Goal: Transaction & Acquisition: Book appointment/travel/reservation

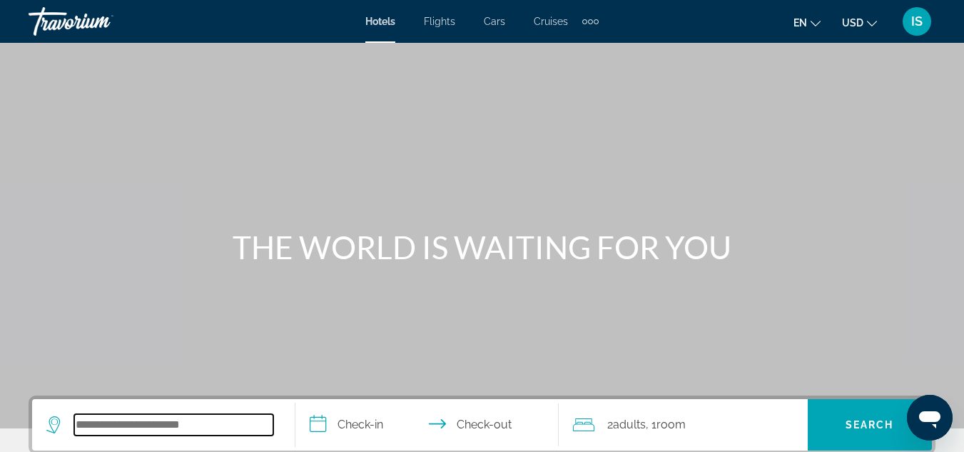
click at [108, 420] on input "Search widget" at bounding box center [173, 424] width 199 height 21
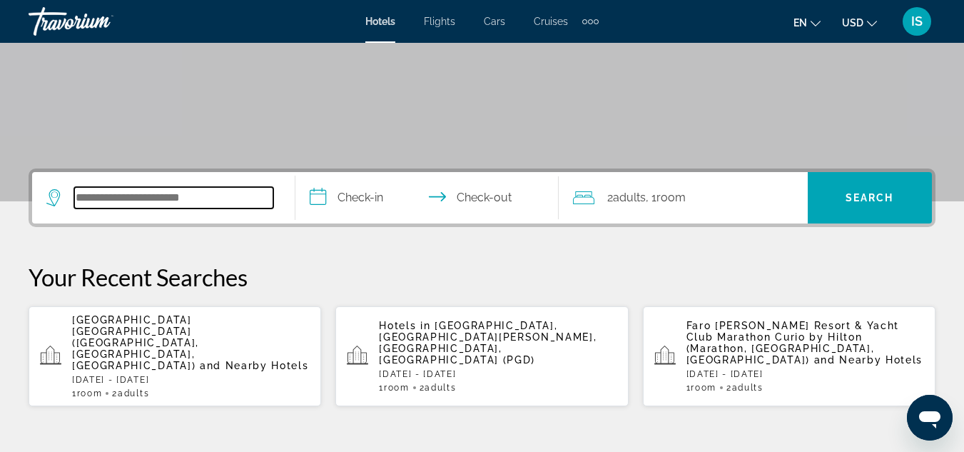
scroll to position [349, 0]
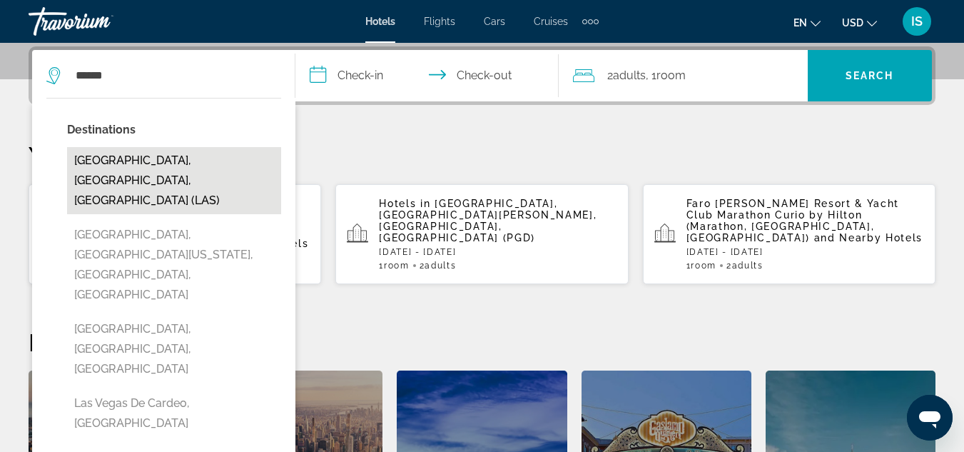
click at [173, 158] on button "Las Vegas, NV, United States (LAS)" at bounding box center [174, 180] width 214 height 67
type input "**********"
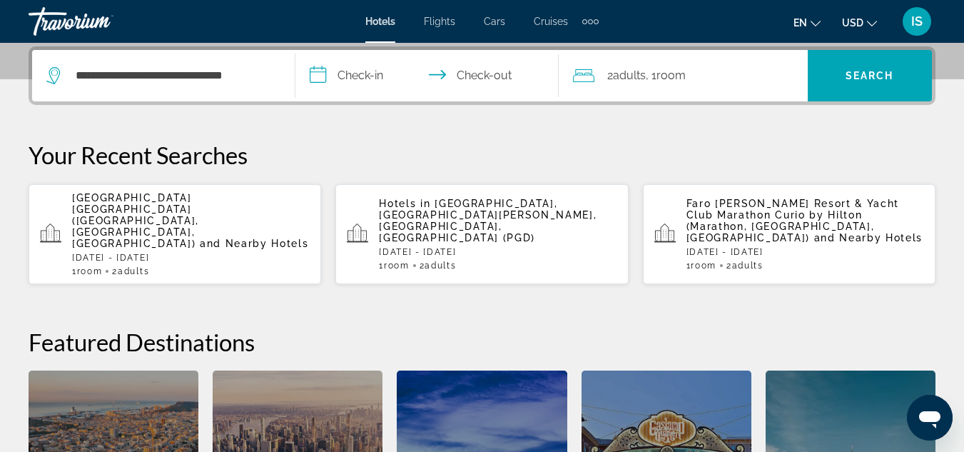
click at [375, 68] on input "**********" at bounding box center [429, 78] width 269 height 56
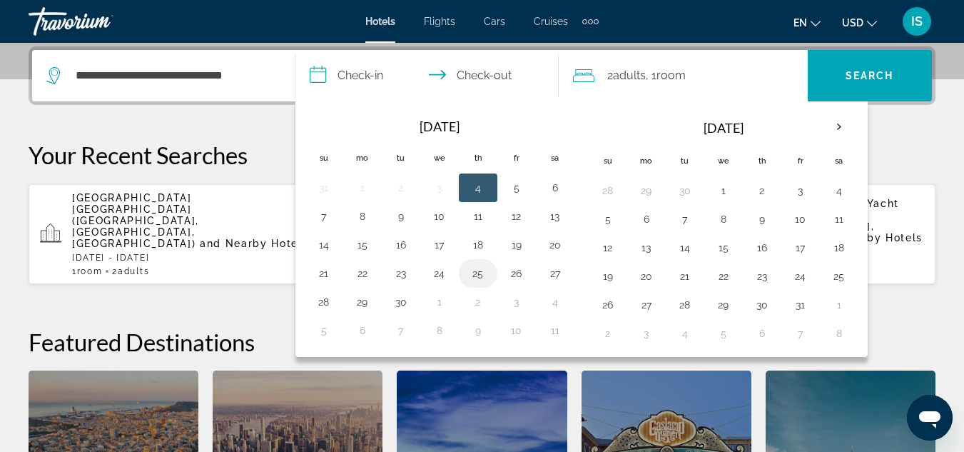
click at [481, 274] on button "25" at bounding box center [478, 273] width 23 height 20
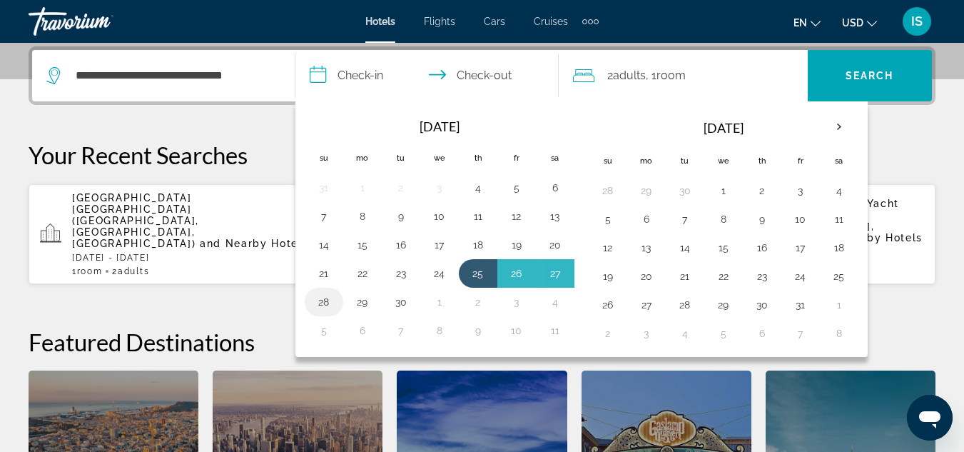
click at [326, 301] on button "28" at bounding box center [324, 302] width 23 height 20
type input "**********"
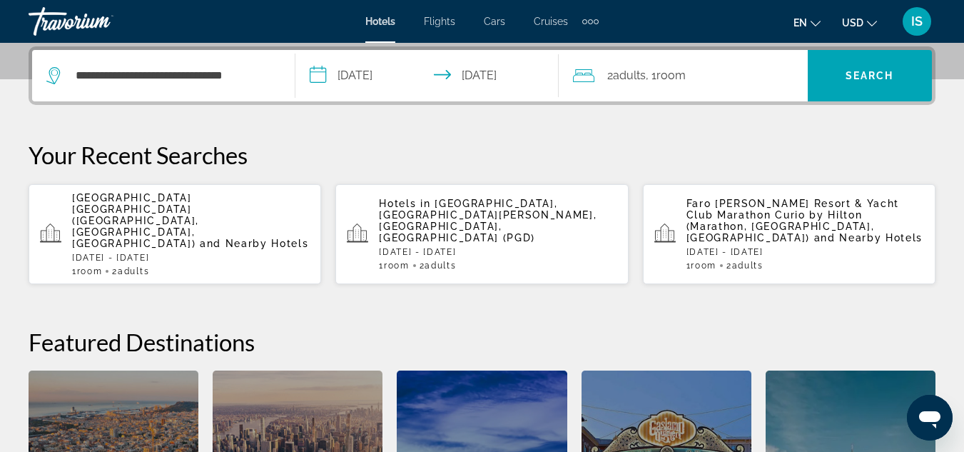
click at [718, 57] on div "2 Adult Adults , 1 Room rooms" at bounding box center [690, 75] width 235 height 51
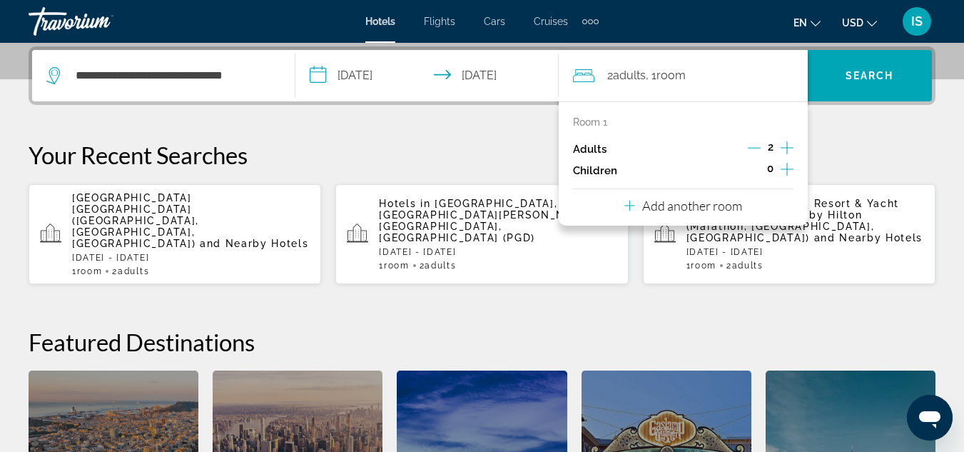
click at [782, 168] on icon "Increment children" at bounding box center [787, 169] width 13 height 17
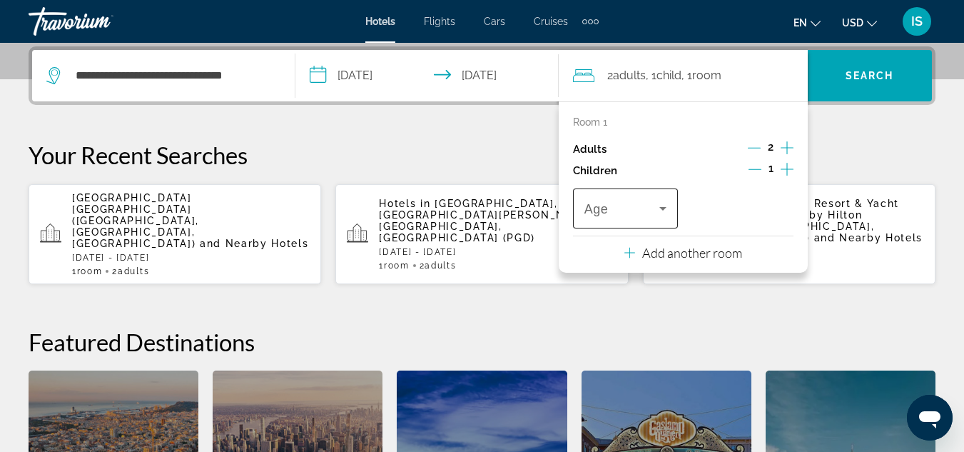
click at [663, 208] on icon "Travelers: 2 adults, 1 child" at bounding box center [663, 209] width 7 height 4
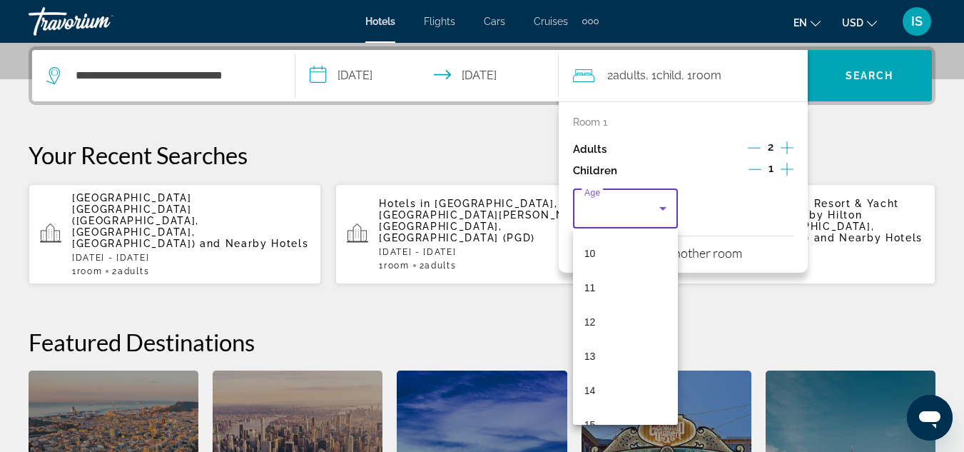
scroll to position [343, 0]
click at [593, 379] on mat-option "14" at bounding box center [625, 388] width 105 height 34
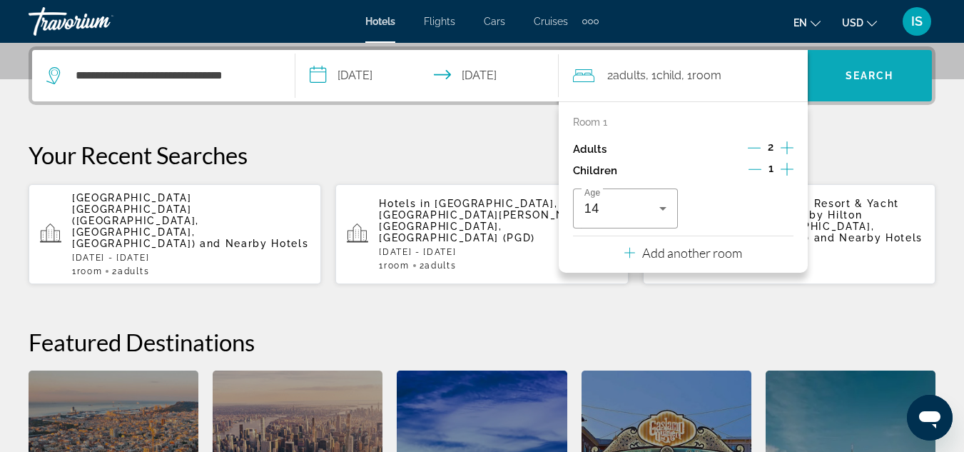
click at [874, 80] on span "Search" at bounding box center [870, 75] width 49 height 11
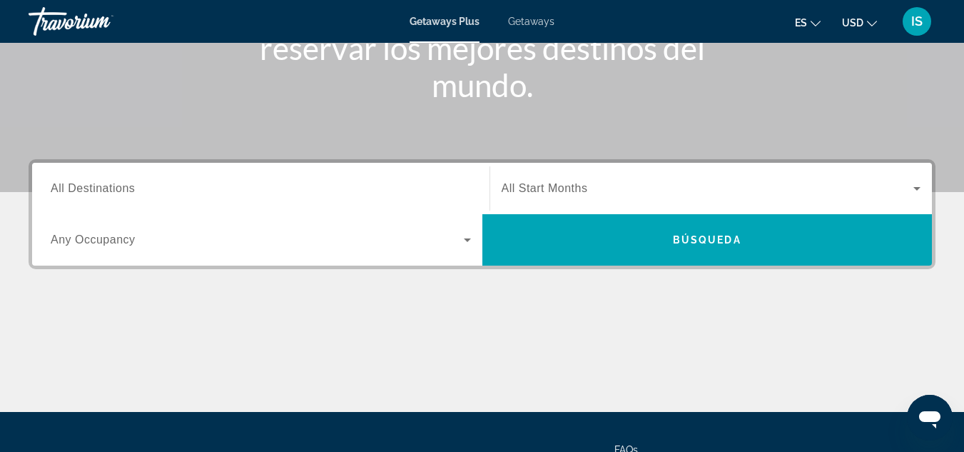
click at [117, 186] on span "All Destinations" at bounding box center [93, 188] width 84 height 12
click at [117, 186] on input "Destination All Destinations" at bounding box center [261, 189] width 420 height 17
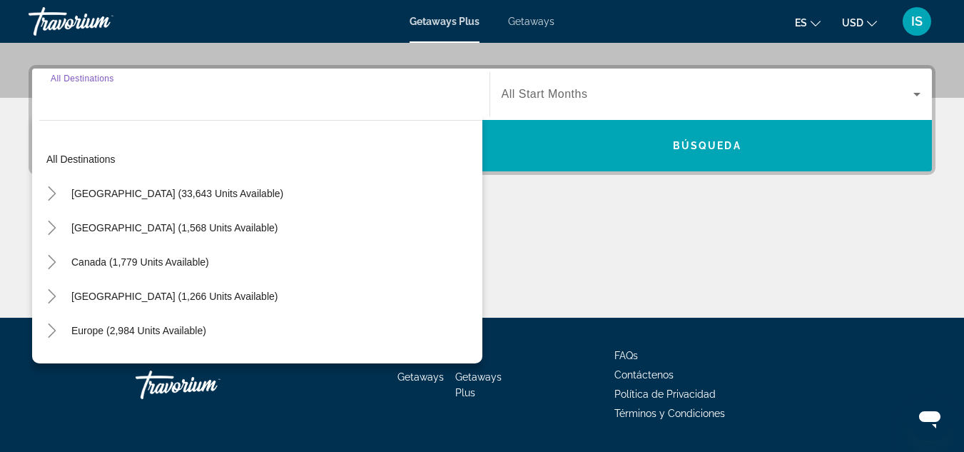
scroll to position [349, 0]
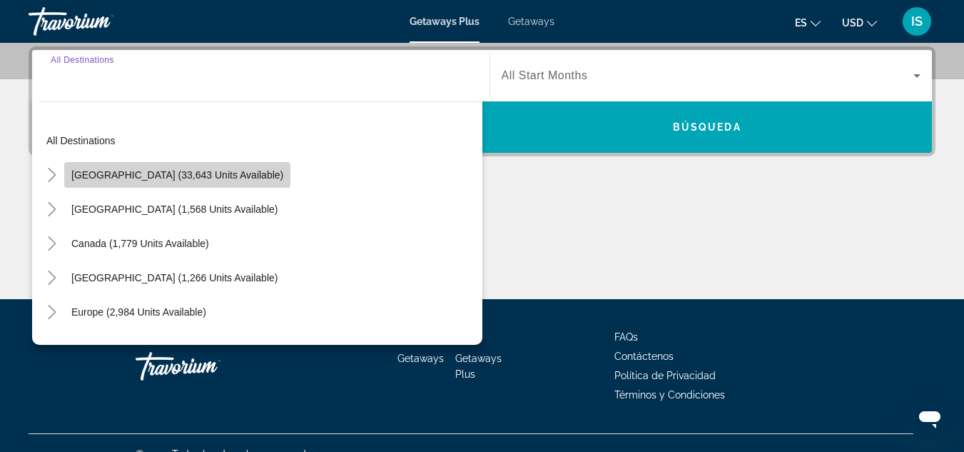
click at [226, 188] on span "Search widget" at bounding box center [177, 175] width 226 height 34
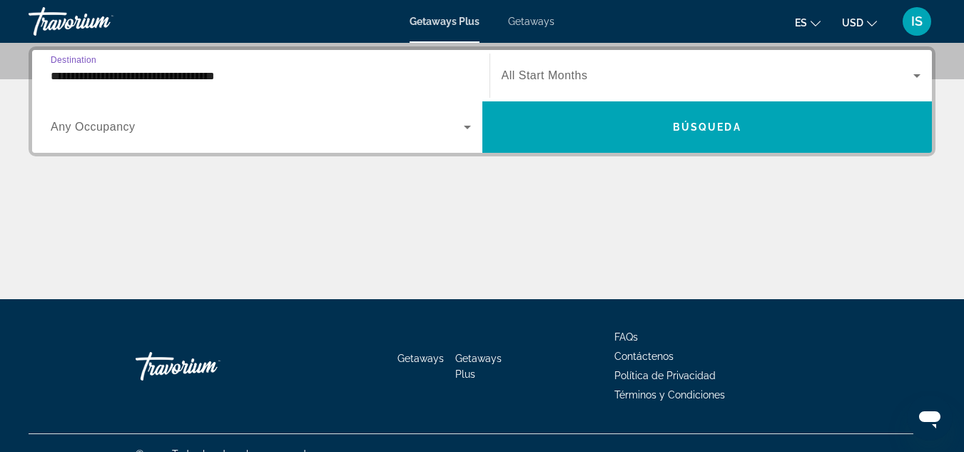
click at [229, 76] on input "**********" at bounding box center [261, 76] width 420 height 17
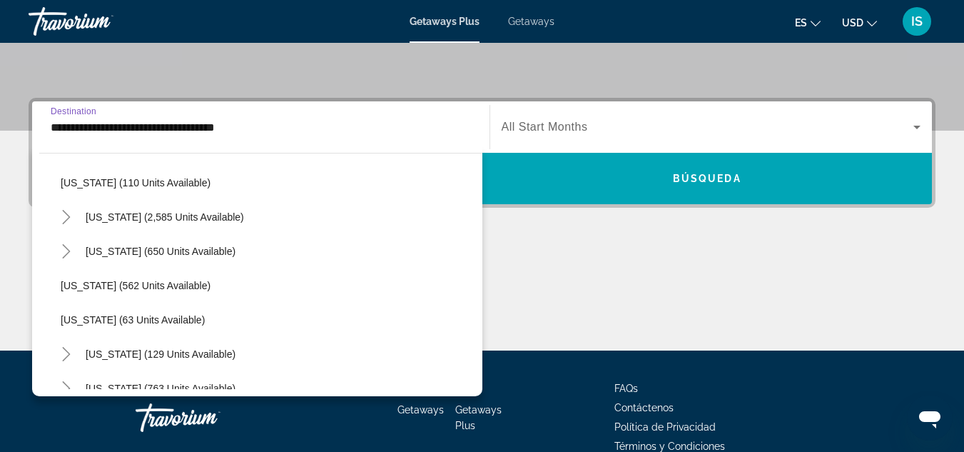
scroll to position [697, 0]
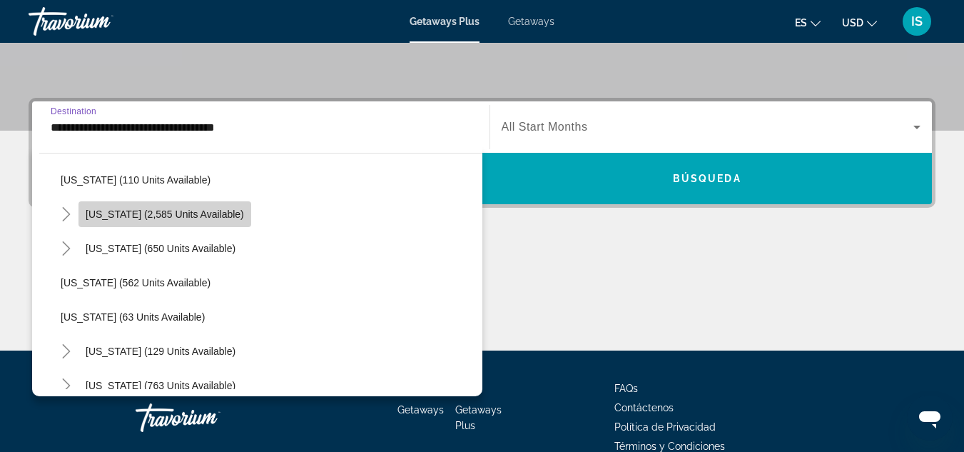
click at [222, 219] on span "[US_STATE] (2,585 units available)" at bounding box center [165, 213] width 158 height 11
type input "**********"
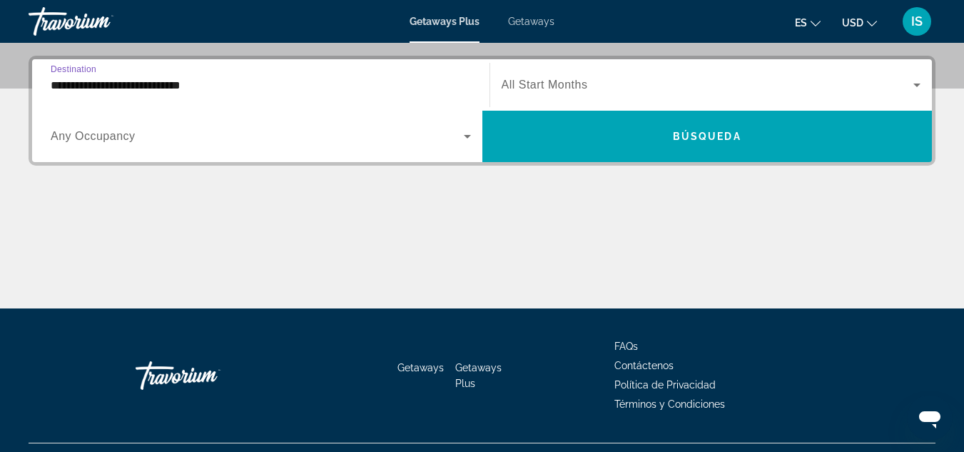
scroll to position [349, 0]
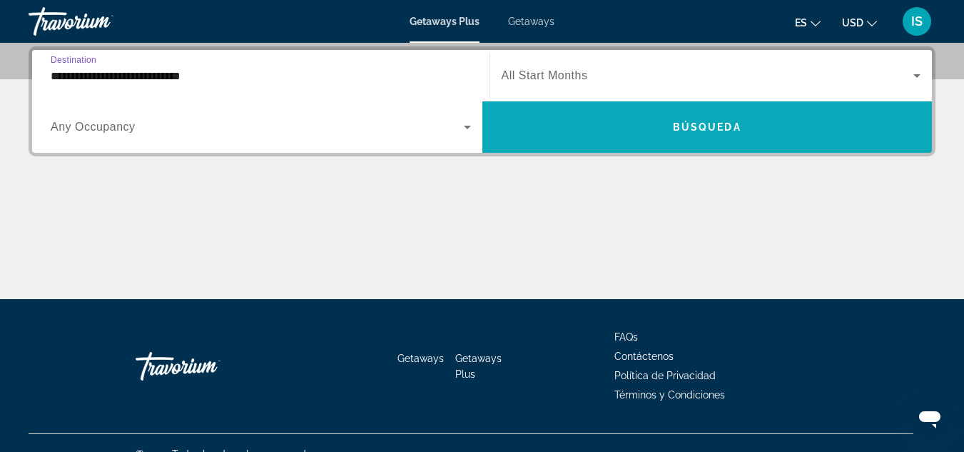
click at [644, 126] on span "Search widget" at bounding box center [707, 127] width 450 height 34
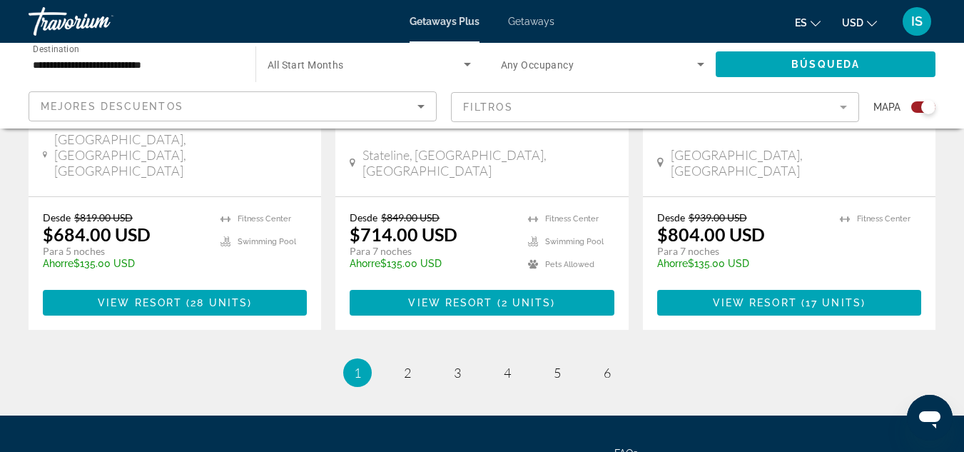
scroll to position [2428, 0]
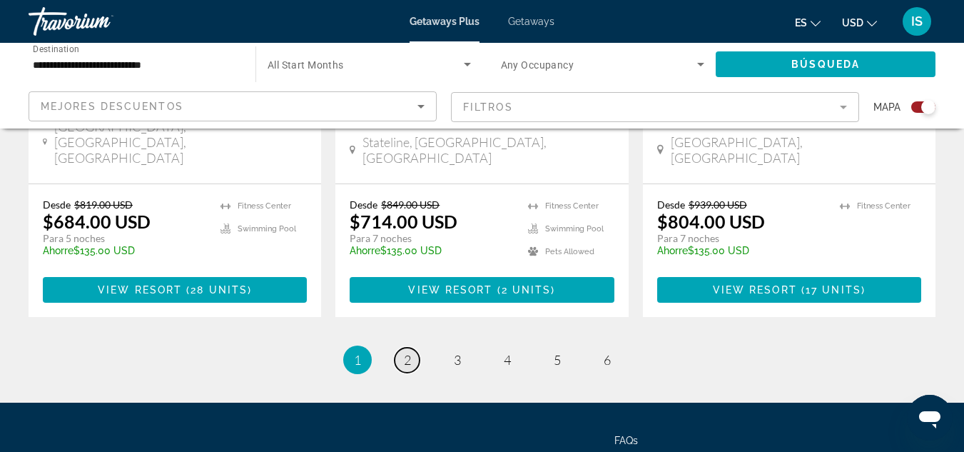
click at [404, 352] on span "2" at bounding box center [407, 360] width 7 height 16
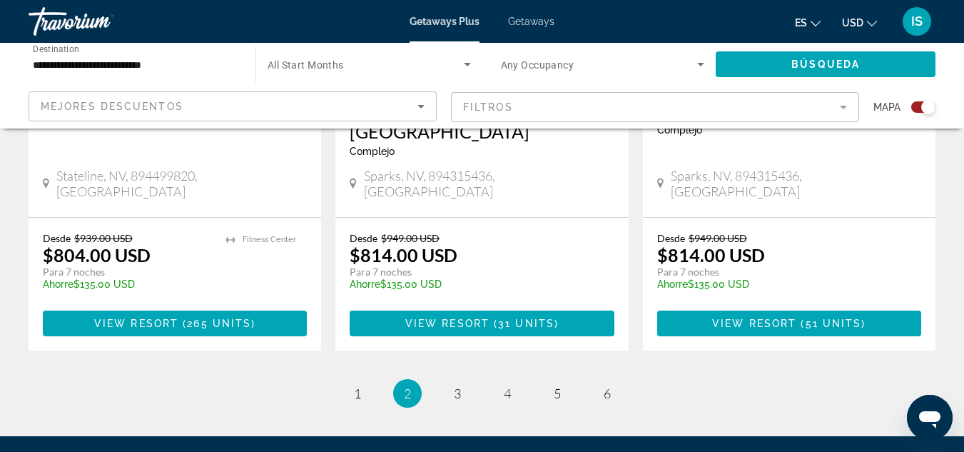
scroll to position [2370, 0]
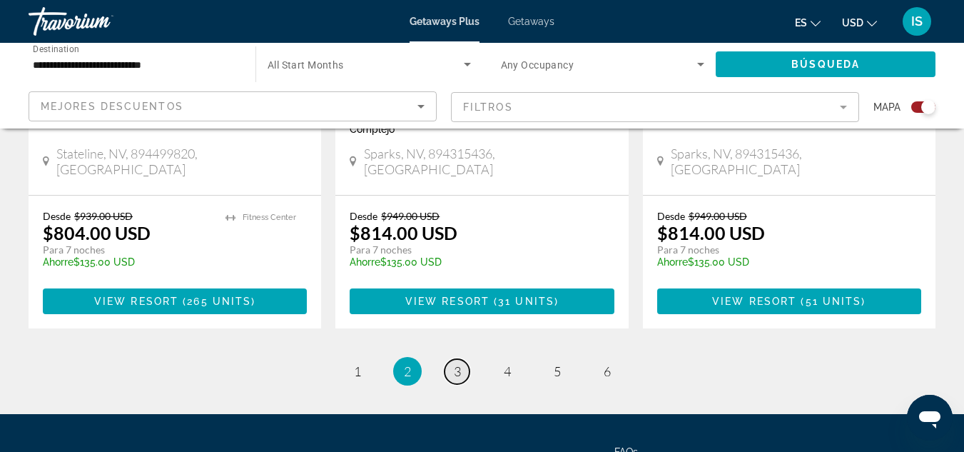
click at [458, 363] on span "3" at bounding box center [457, 371] width 7 height 16
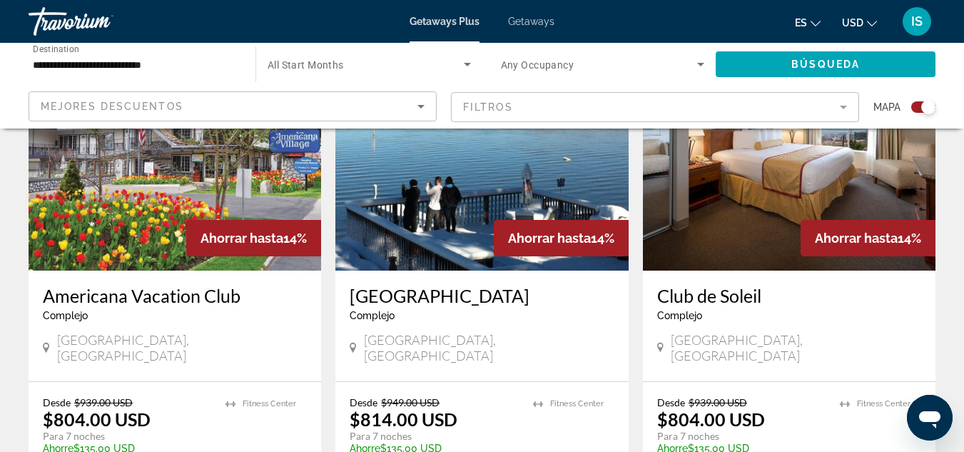
scroll to position [1101, 0]
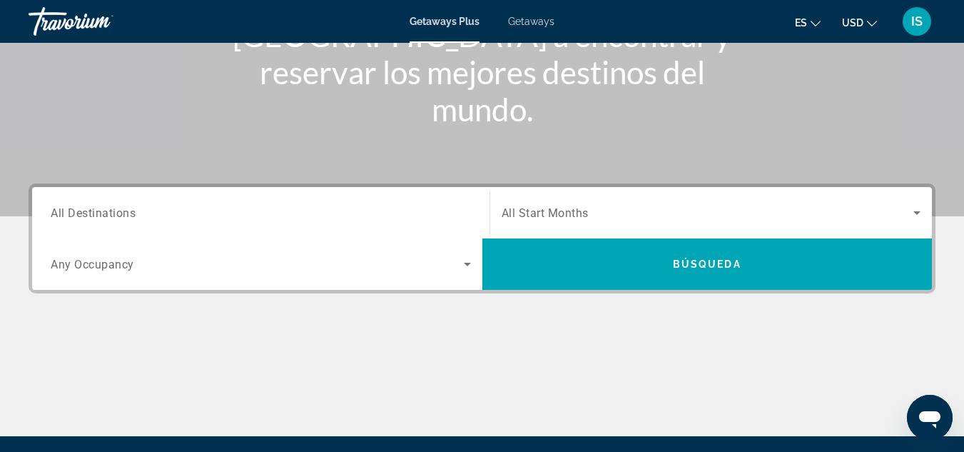
scroll to position [216, 0]
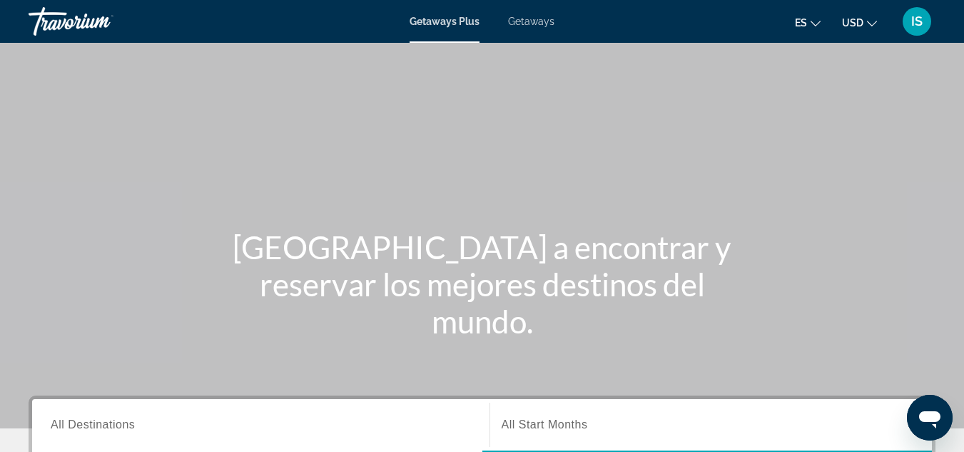
click at [535, 19] on span "Getaways" at bounding box center [531, 21] width 46 height 11
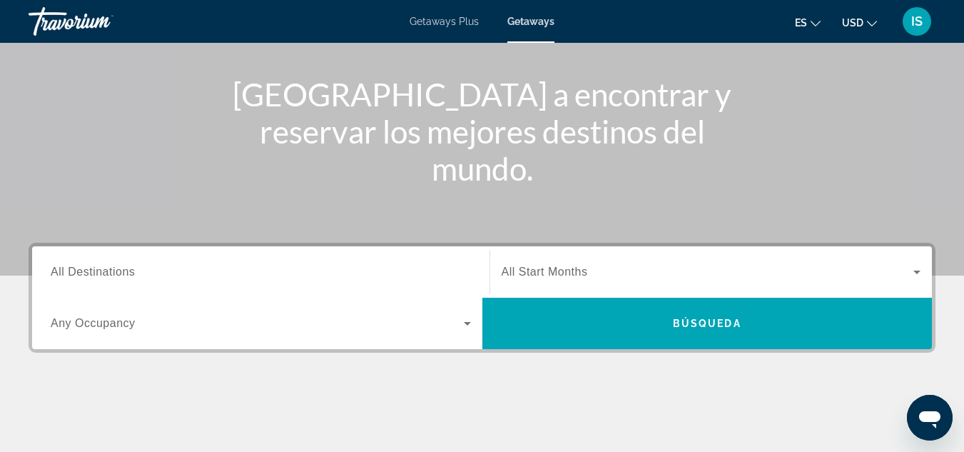
click at [126, 274] on span "All Destinations" at bounding box center [93, 272] width 84 height 12
click at [126, 274] on input "Destination All Destinations" at bounding box center [261, 272] width 420 height 17
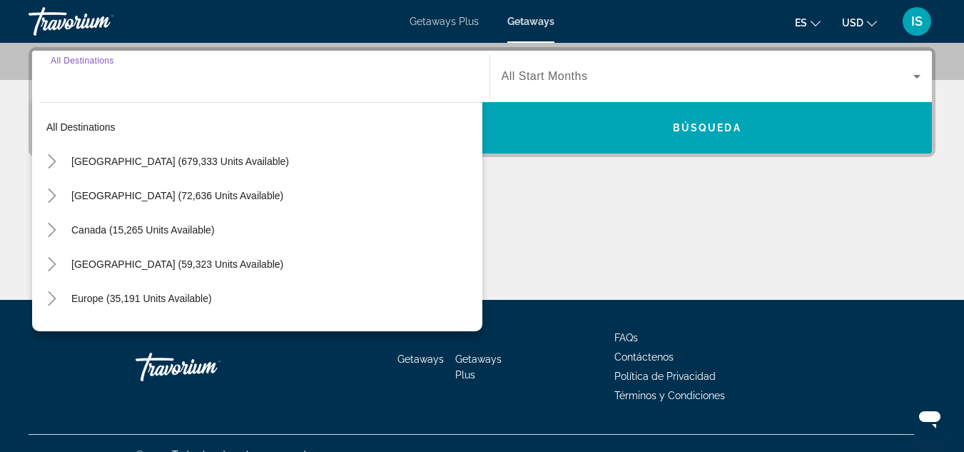
scroll to position [349, 0]
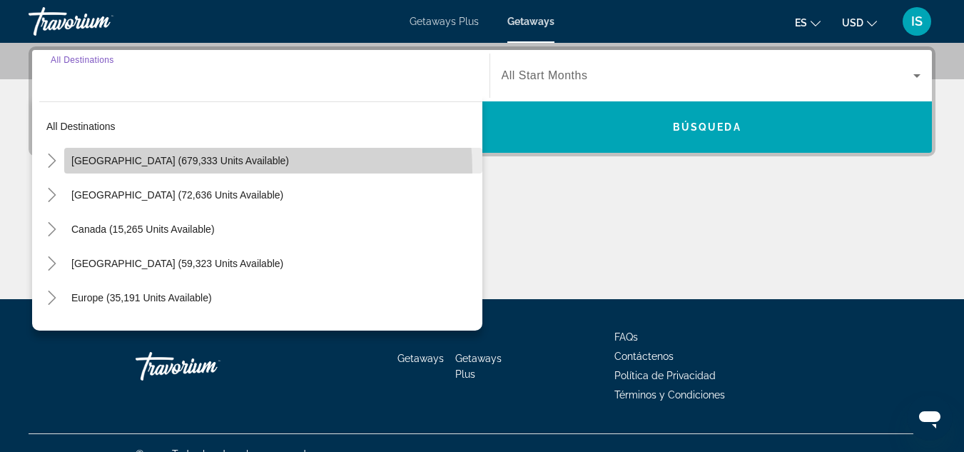
click at [181, 171] on span "Search widget" at bounding box center [273, 160] width 418 height 34
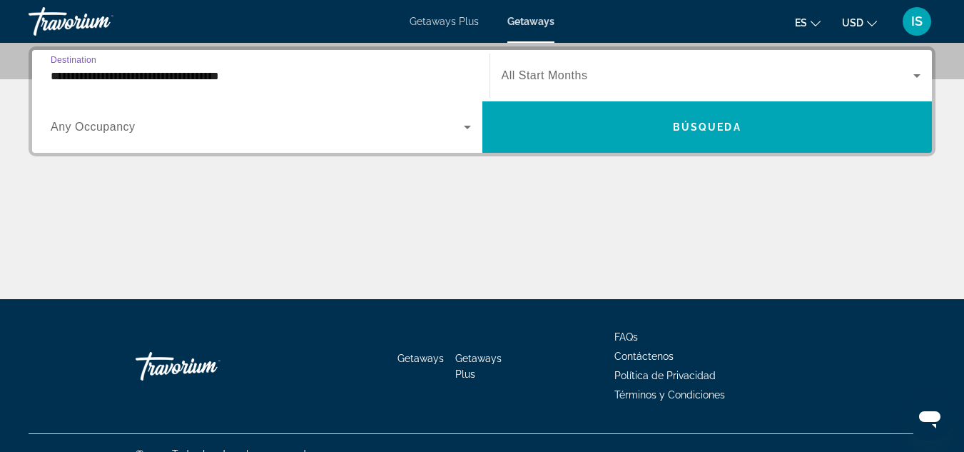
click at [246, 77] on input "**********" at bounding box center [261, 76] width 420 height 17
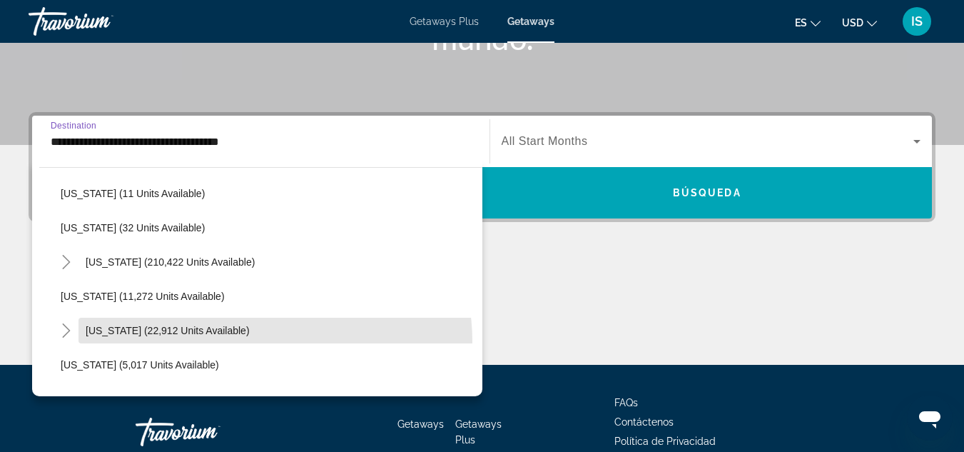
scroll to position [234, 0]
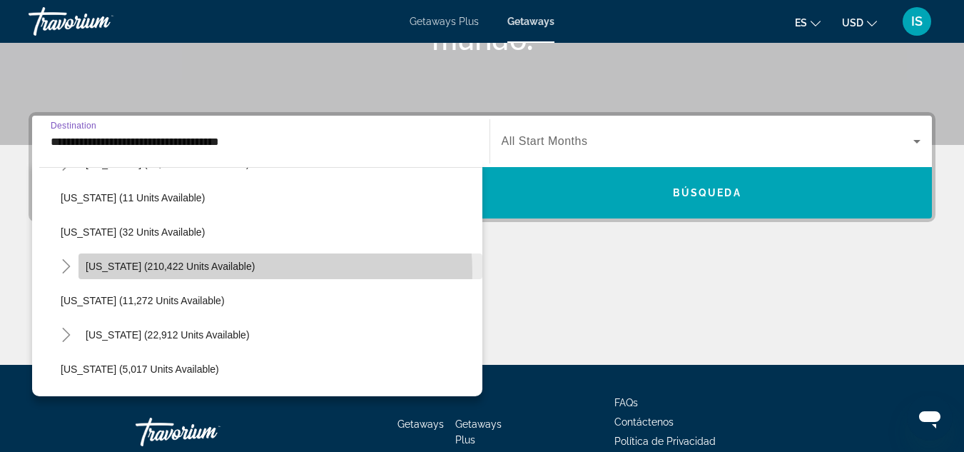
click at [213, 273] on span "Search widget" at bounding box center [281, 266] width 404 height 34
type input "**********"
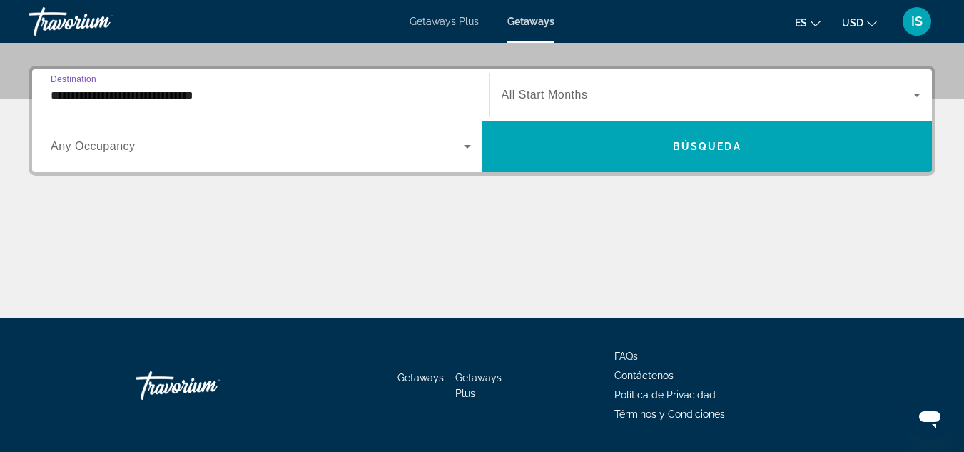
scroll to position [349, 0]
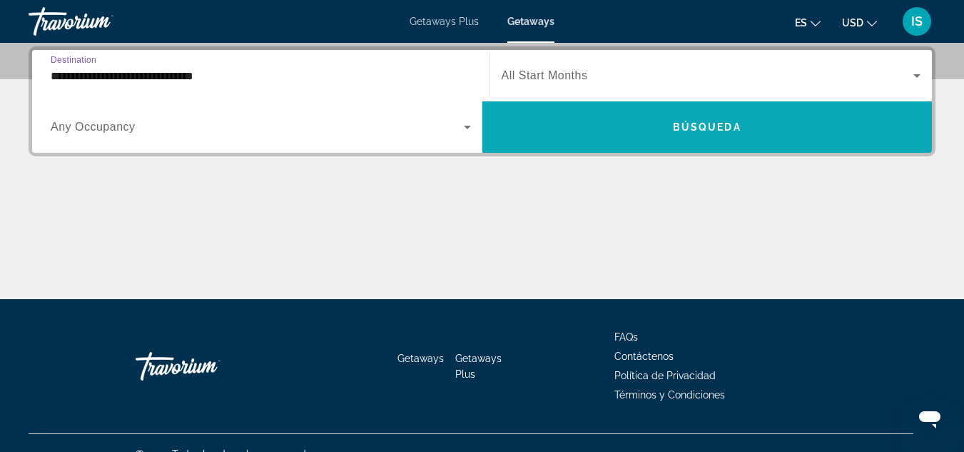
click at [557, 131] on span "Search widget" at bounding box center [707, 127] width 450 height 34
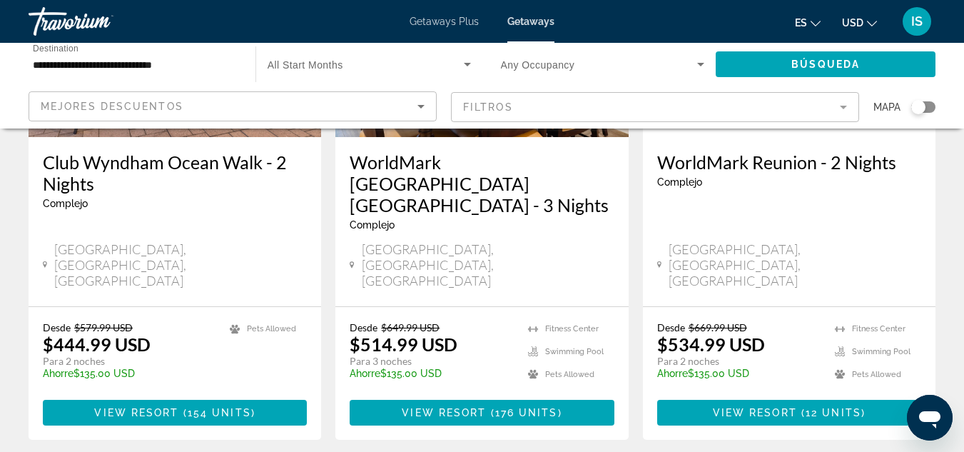
scroll to position [1922, 0]
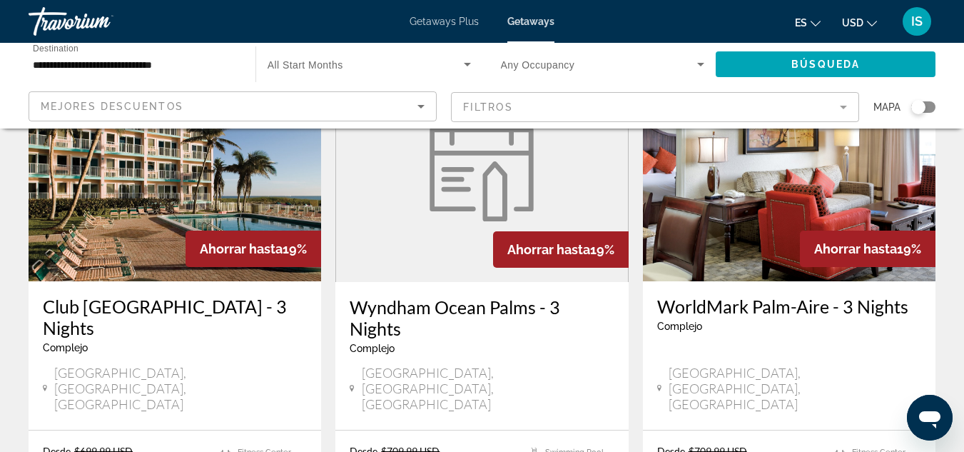
scroll to position [1836, 0]
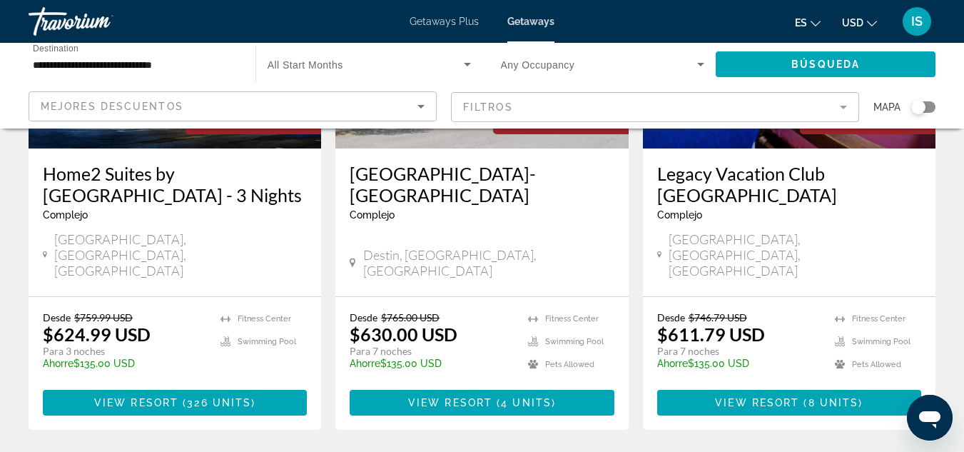
scroll to position [799, 0]
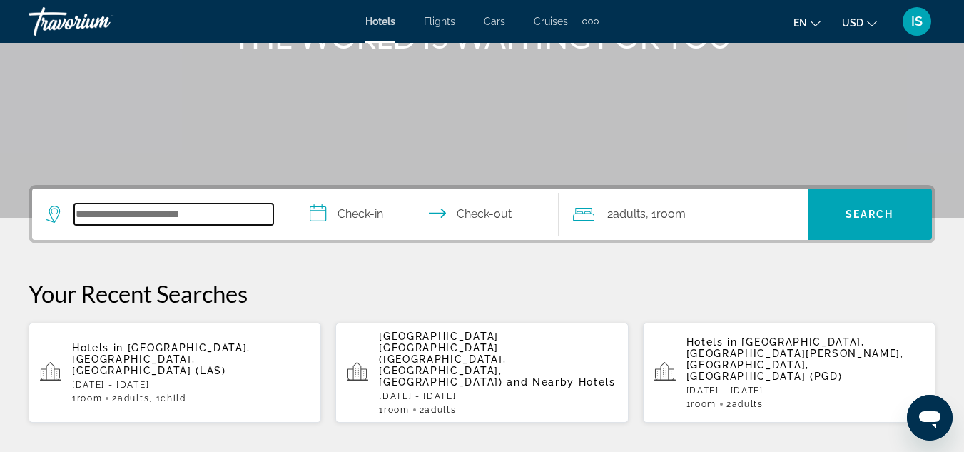
click at [193, 212] on input "Search widget" at bounding box center [173, 213] width 199 height 21
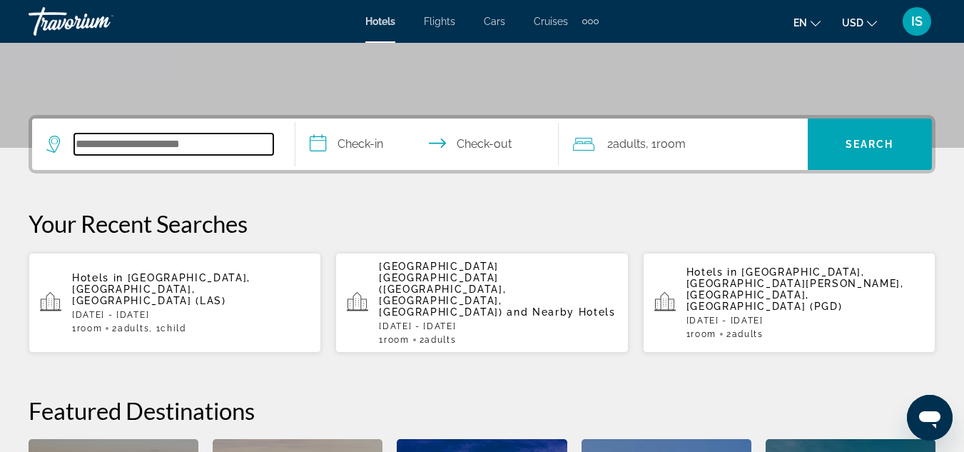
scroll to position [349, 0]
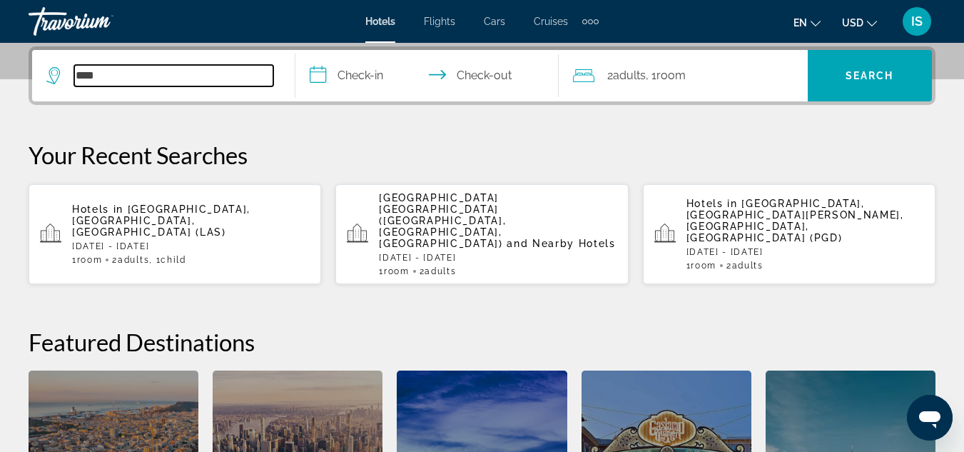
type input "***"
click at [161, 255] on span ", 1 Child Children" at bounding box center [167, 260] width 36 height 10
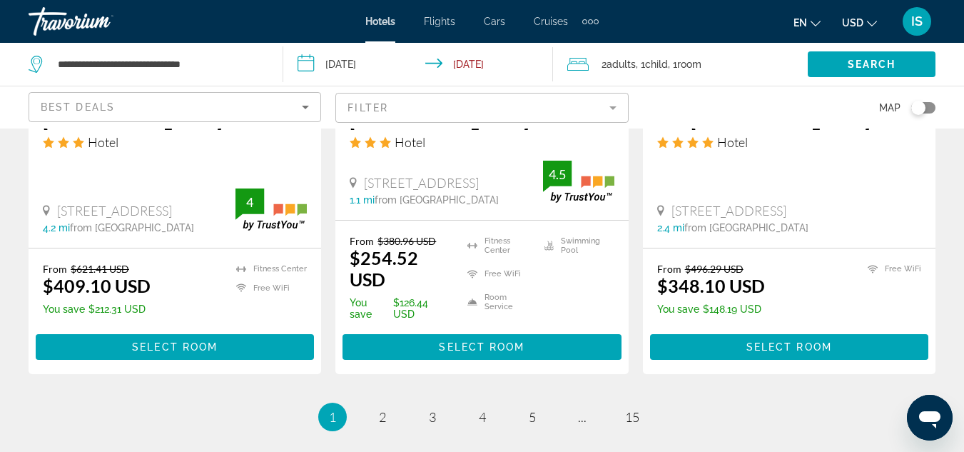
scroll to position [2028, 0]
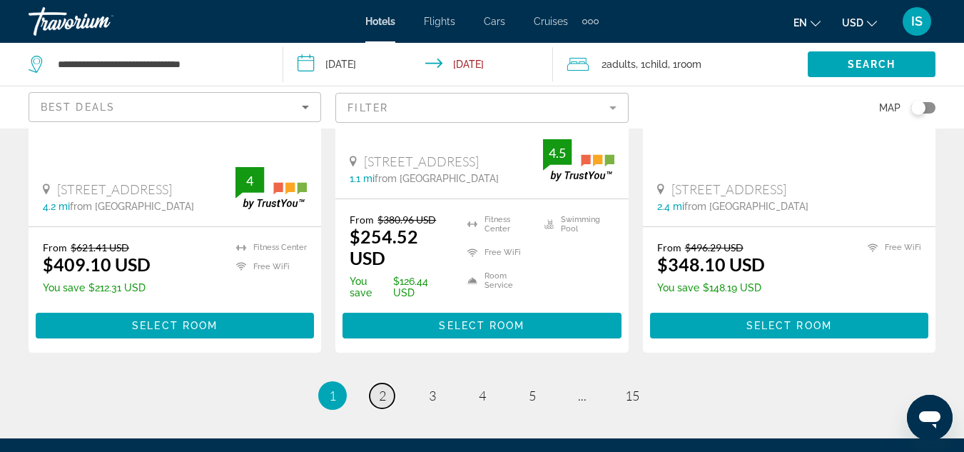
click at [388, 383] on link "page 2" at bounding box center [382, 395] width 25 height 25
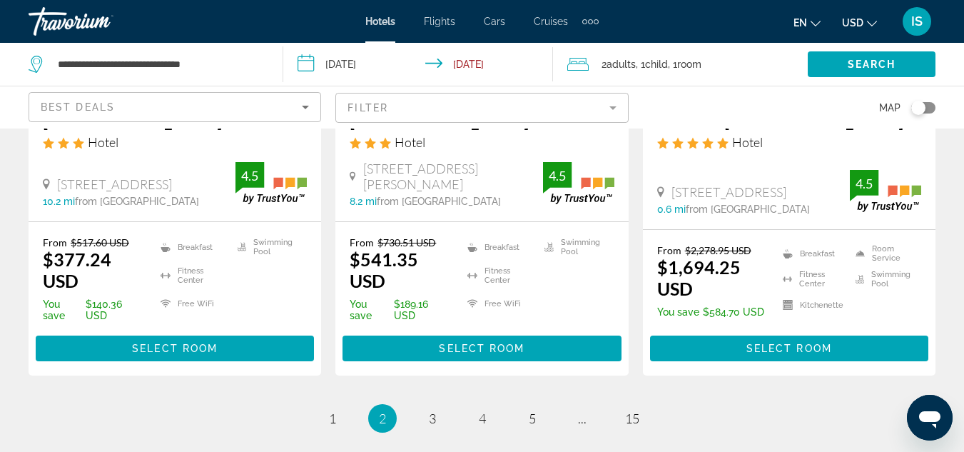
scroll to position [1970, 0]
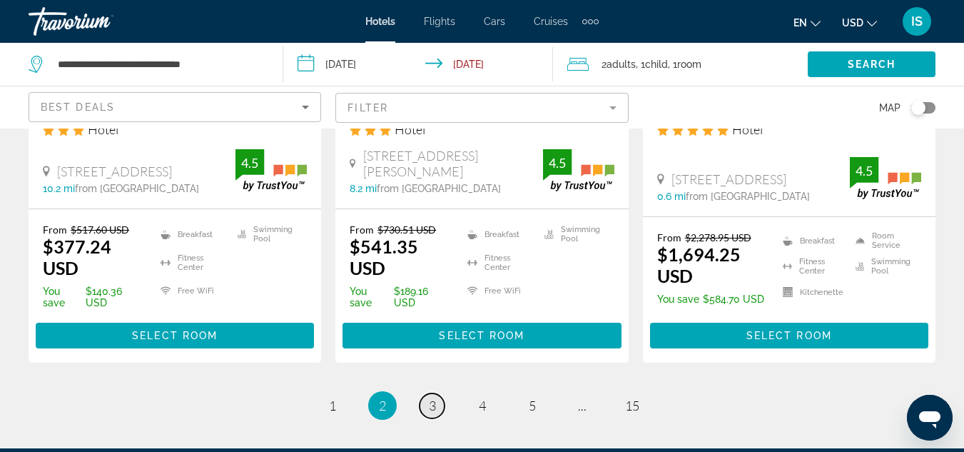
click at [436, 393] on link "page 3" at bounding box center [432, 405] width 25 height 25
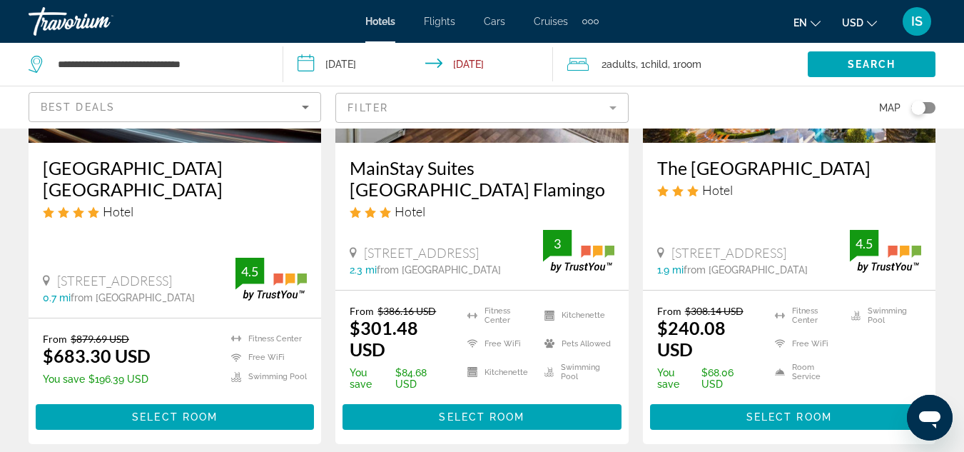
scroll to position [828, 0]
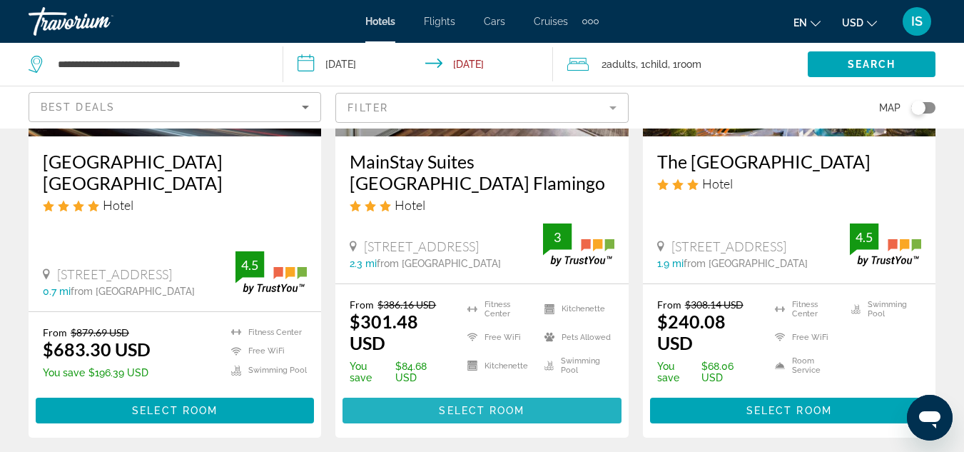
click at [545, 416] on span "Main content" at bounding box center [482, 410] width 278 height 34
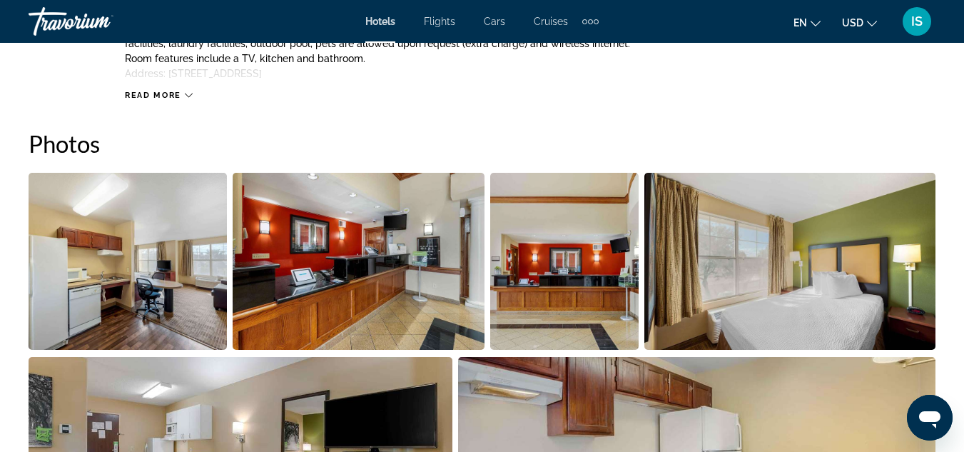
scroll to position [951, 0]
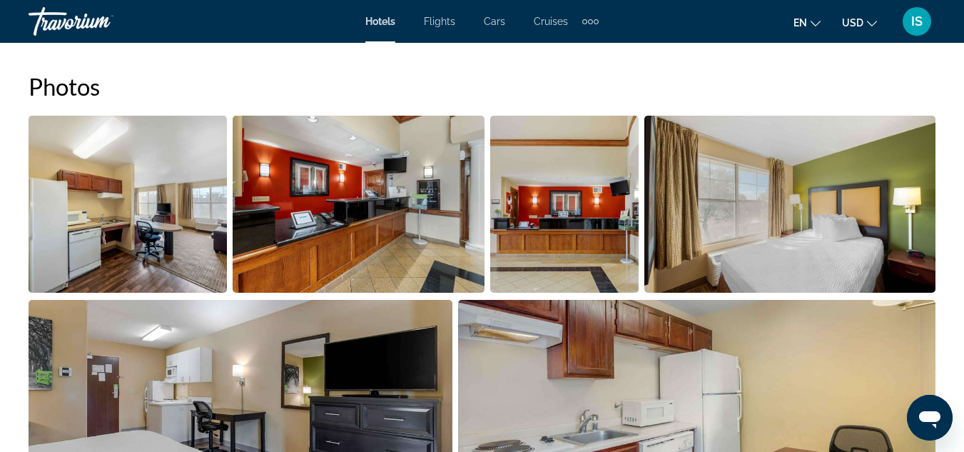
drag, startPoint x: 971, startPoint y: 443, endPoint x: 635, endPoint y: 353, distance: 347.1
click at [635, 353] on img "Open full-screen image slider" at bounding box center [696, 388] width 477 height 177
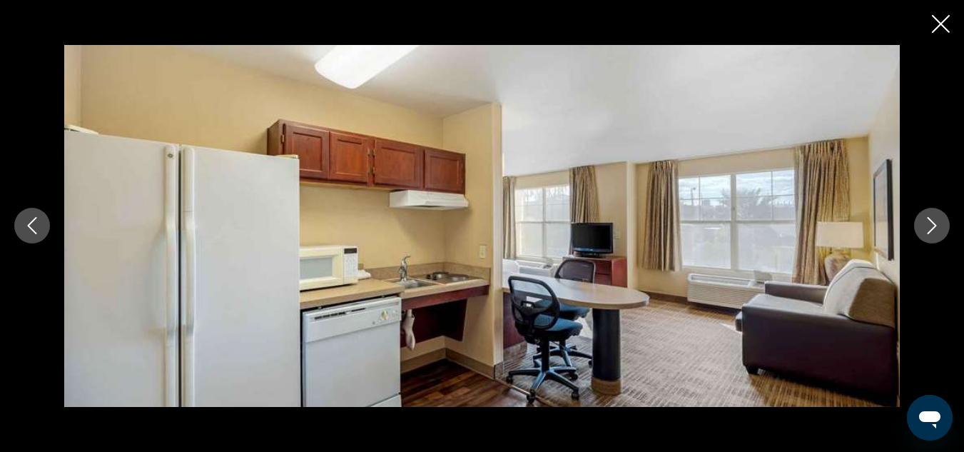
scroll to position [1066, 0]
click at [939, 26] on icon "Close slideshow" at bounding box center [941, 24] width 18 height 18
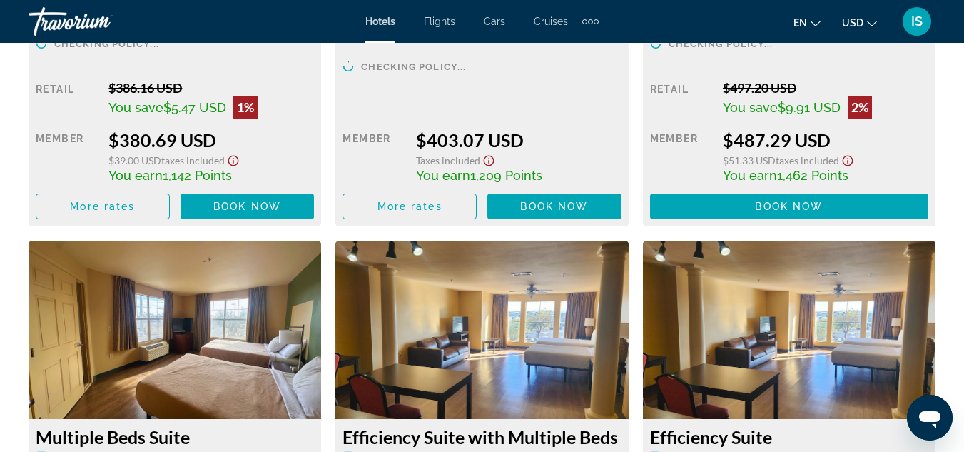
scroll to position [3006, 0]
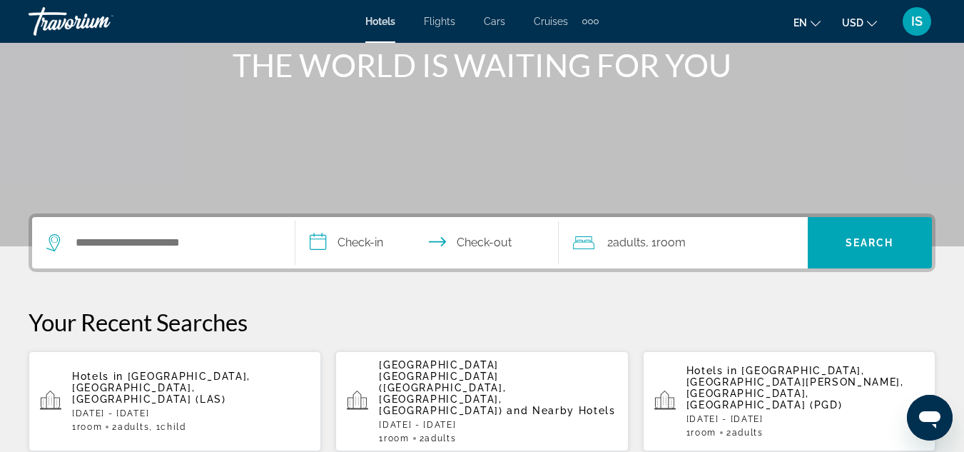
scroll to position [200, 0]
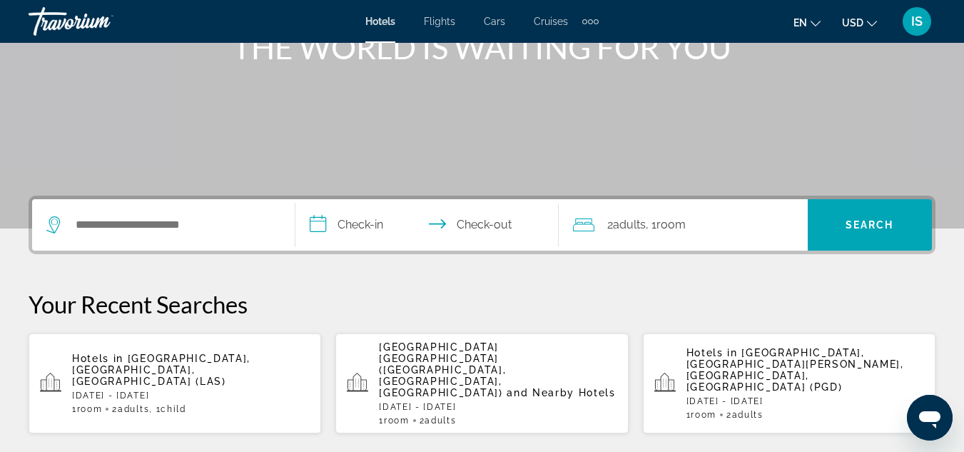
click at [483, 415] on div "1 Room rooms 2 Adult Adults" at bounding box center [498, 420] width 238 height 10
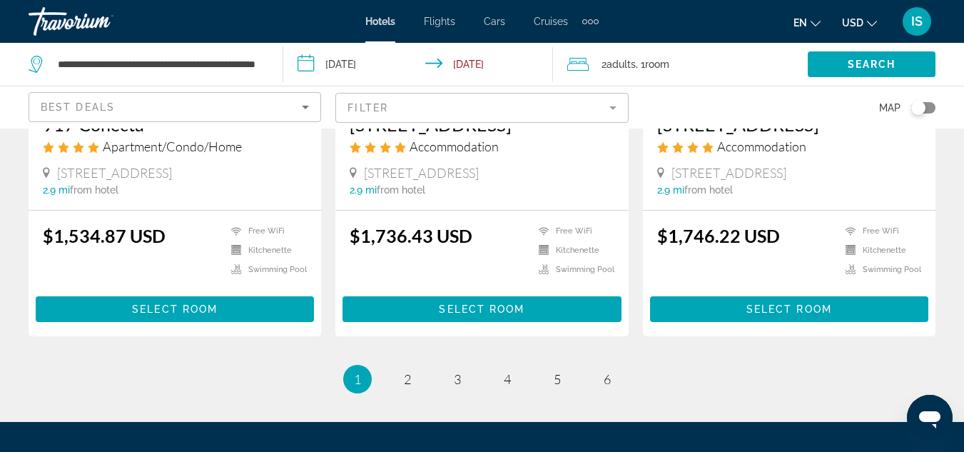
scroll to position [1998, 0]
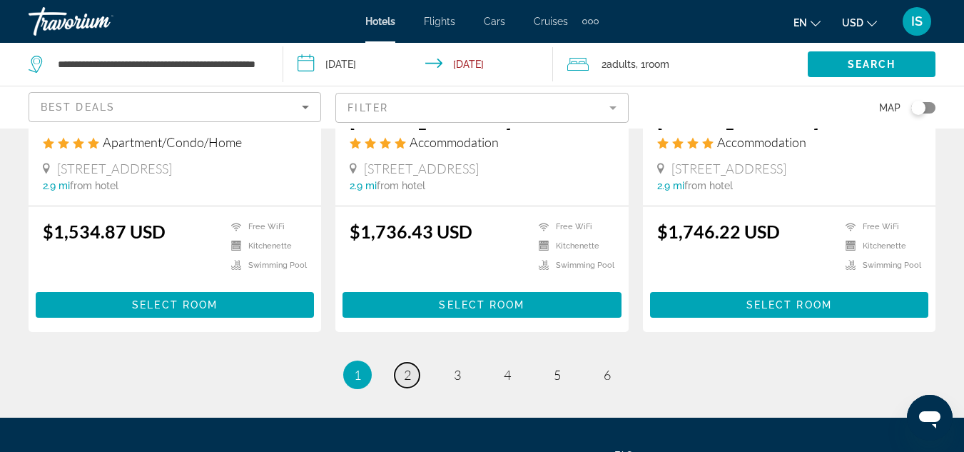
click at [410, 367] on span "2" at bounding box center [407, 375] width 7 height 16
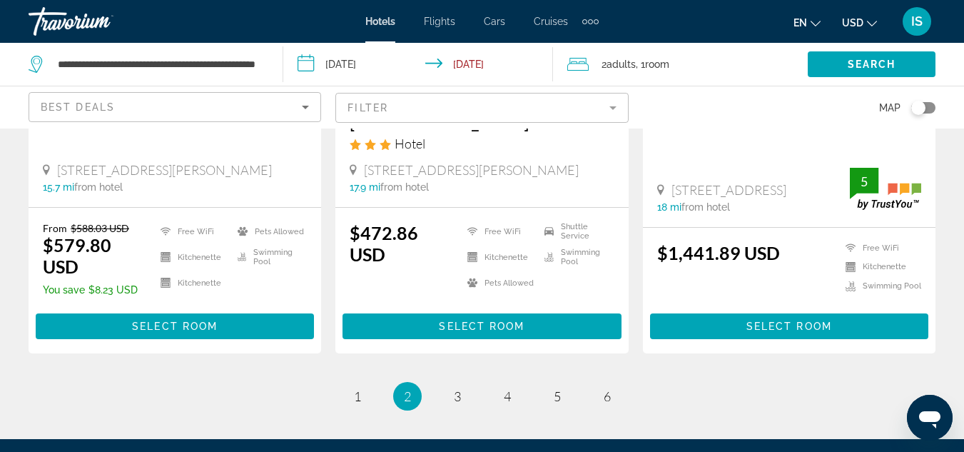
scroll to position [1913, 0]
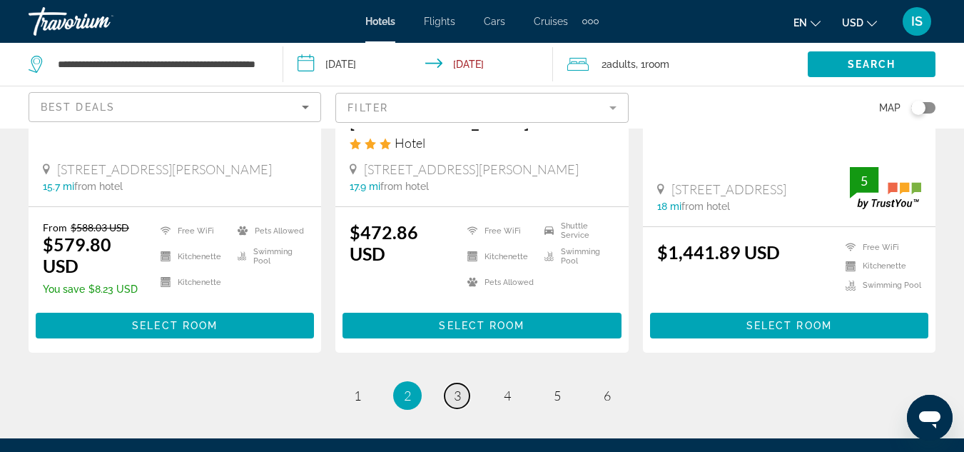
click at [462, 383] on link "page 3" at bounding box center [457, 395] width 25 height 25
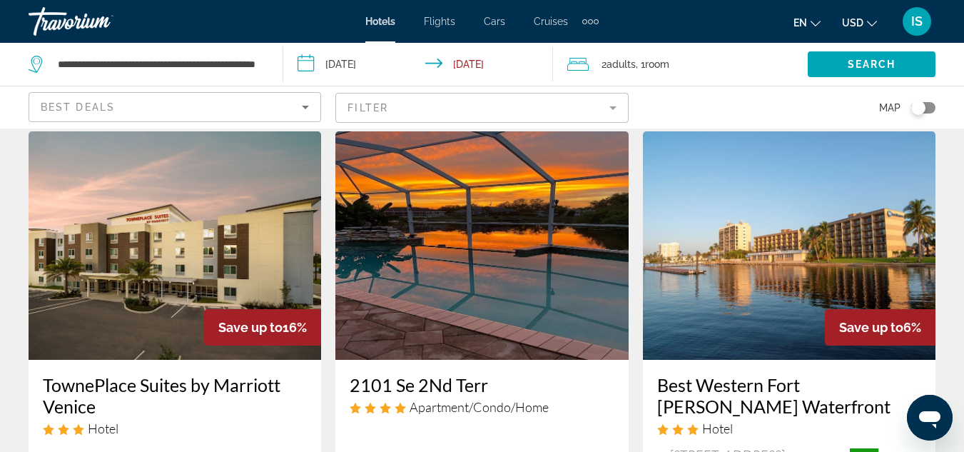
scroll to position [1179, 0]
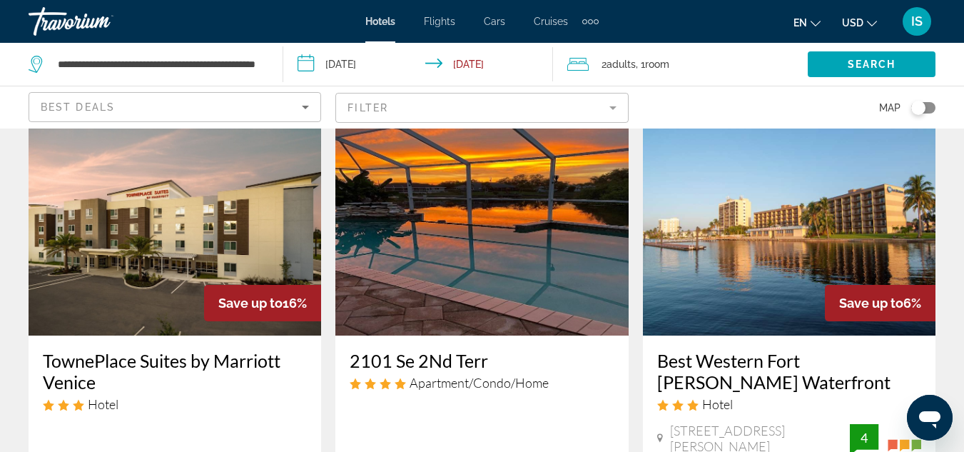
click at [747, 239] on img "Main content" at bounding box center [789, 221] width 293 height 228
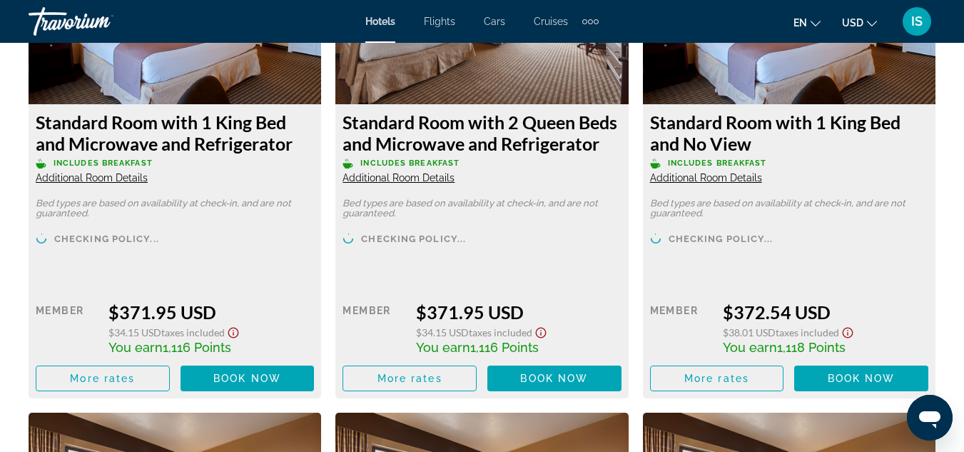
scroll to position [4850, 0]
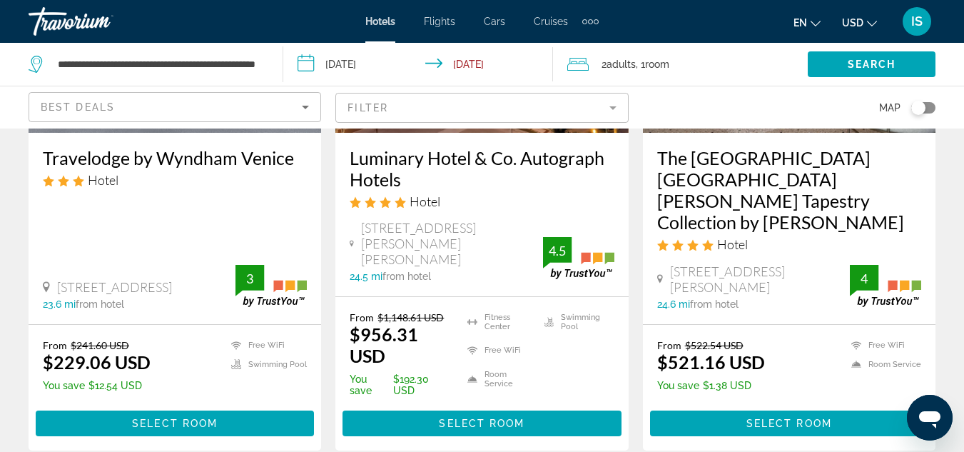
scroll to position [1943, 0]
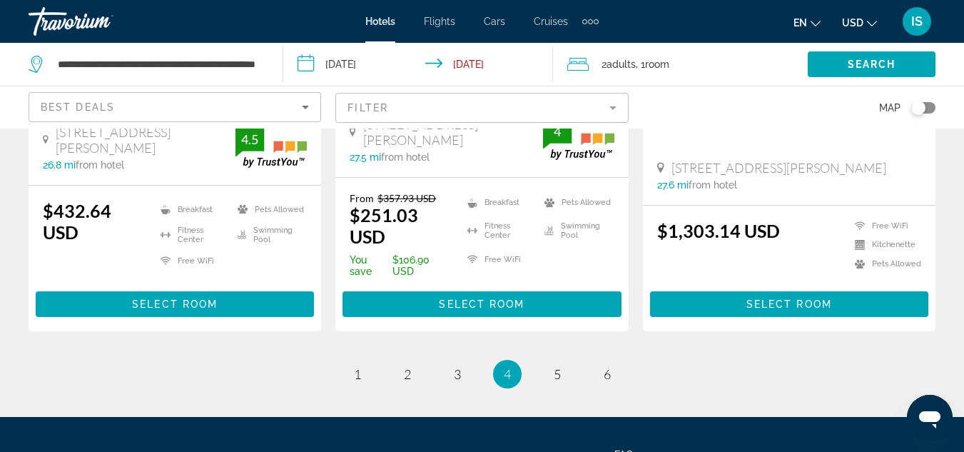
scroll to position [2119, 0]
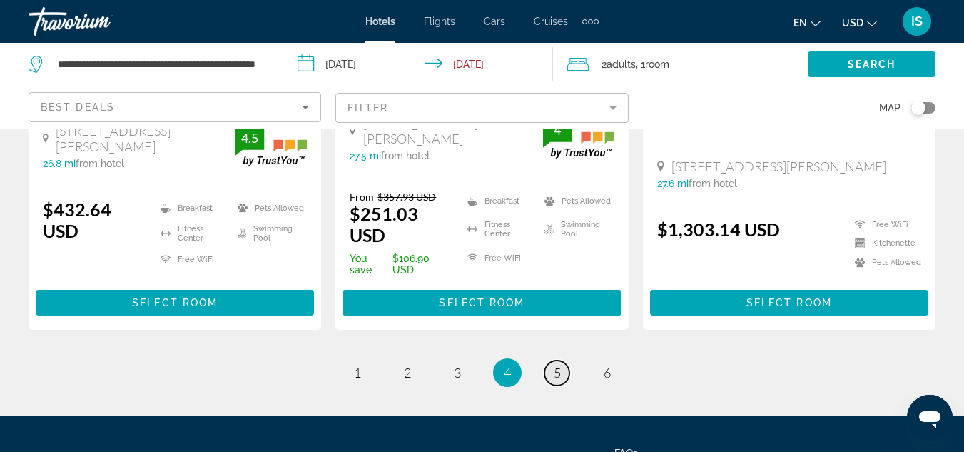
click at [552, 360] on link "page 5" at bounding box center [557, 372] width 25 height 25
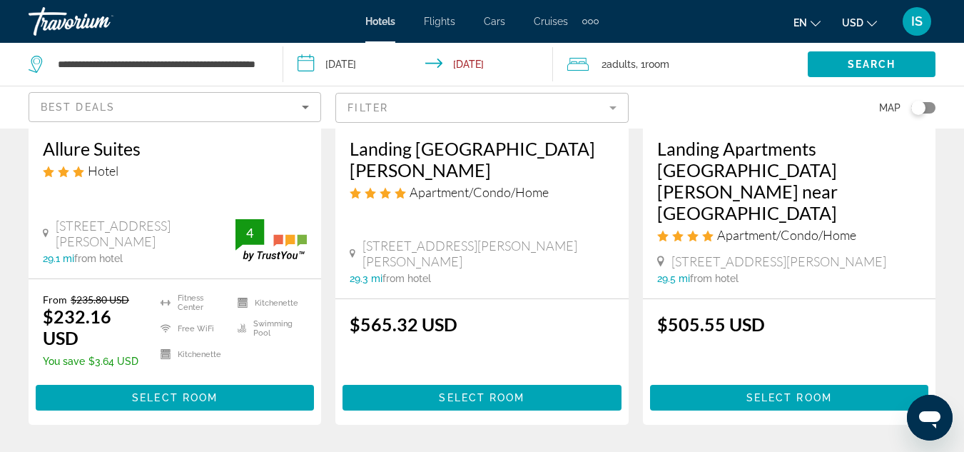
scroll to position [2034, 0]
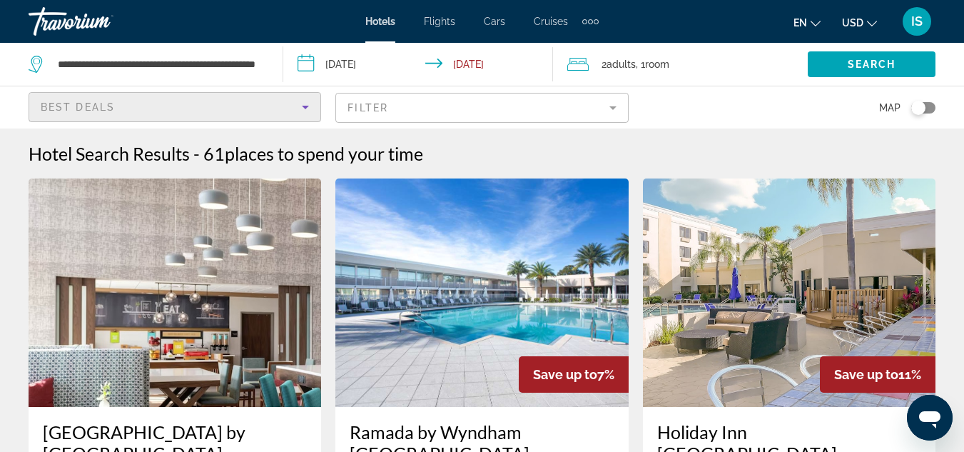
click at [213, 103] on div "Best Deals" at bounding box center [171, 106] width 261 height 17
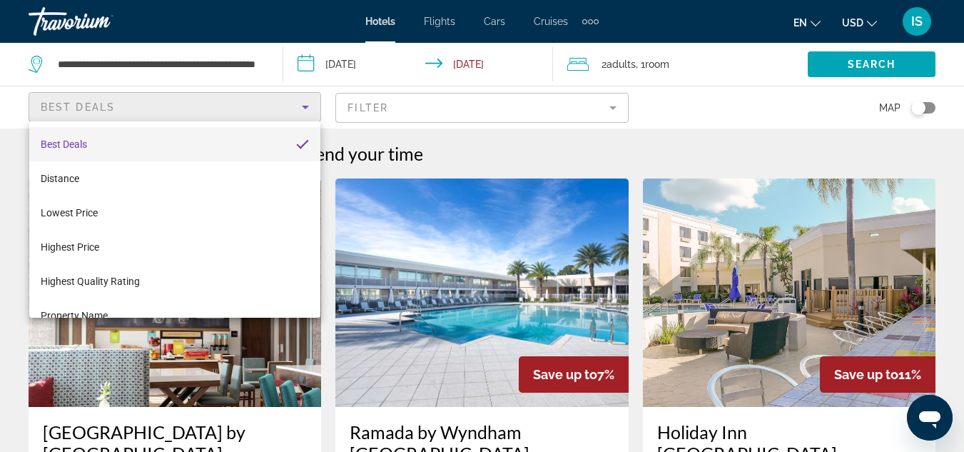
click at [218, 104] on div at bounding box center [482, 226] width 964 height 452
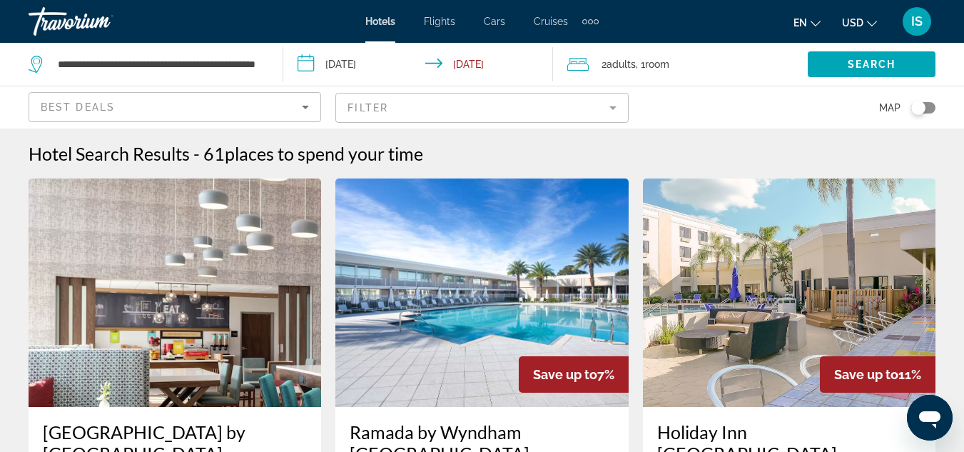
click at [609, 104] on mat-form-field "Filter" at bounding box center [481, 108] width 293 height 30
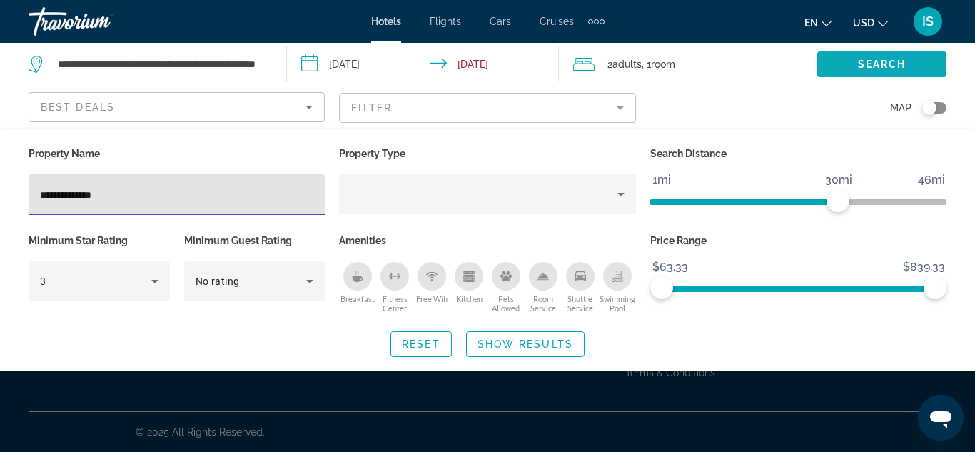
type input "**********"
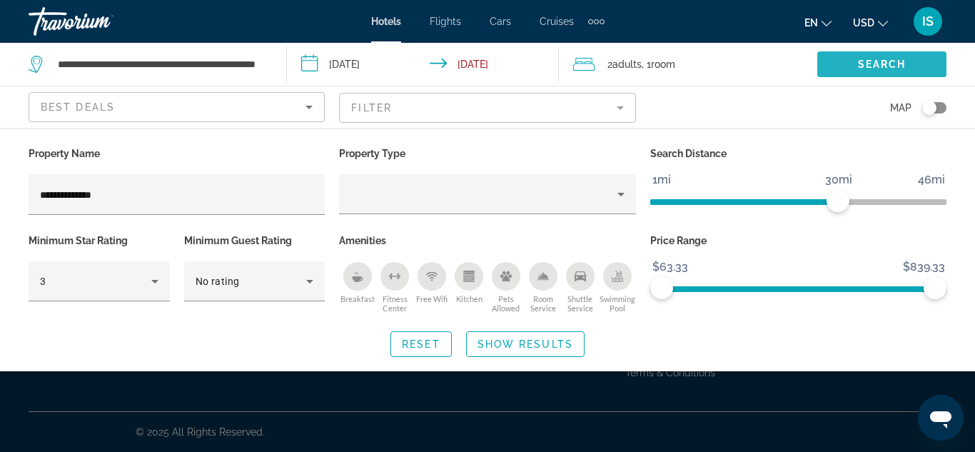
click at [838, 71] on span "Search widget" at bounding box center [881, 64] width 129 height 34
click at [511, 335] on span "Search widget" at bounding box center [525, 344] width 117 height 34
